Goal: Find contact information: Find contact information

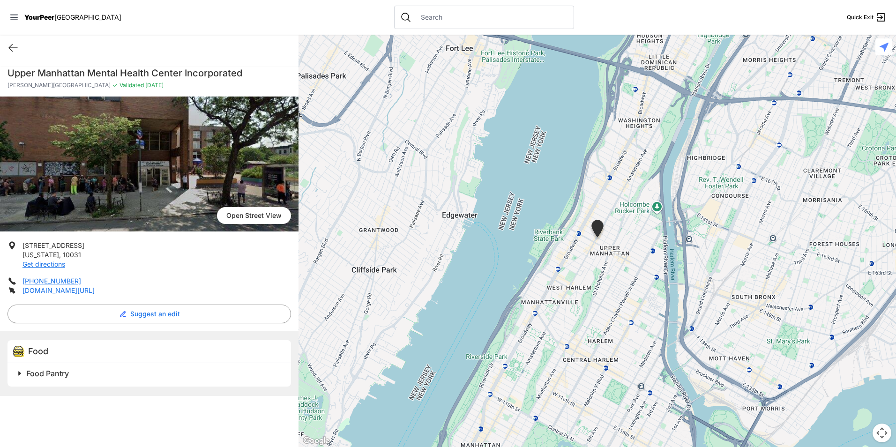
click at [83, 290] on link "[DOMAIN_NAME][URL]" at bounding box center [59, 290] width 72 height 8
click at [82, 293] on link "[DOMAIN_NAME][URL]" at bounding box center [59, 290] width 72 height 8
